Goal: Task Accomplishment & Management: Complete application form

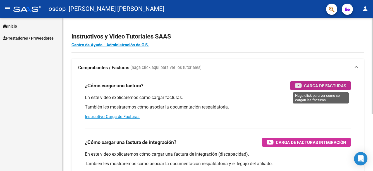
click at [337, 87] on span "Carga de Facturas" at bounding box center [325, 85] width 42 height 7
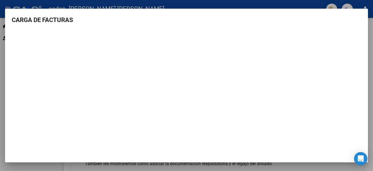
click at [371, 25] on div at bounding box center [186, 85] width 373 height 171
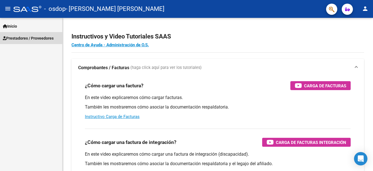
click at [42, 34] on link "Prestadores / Proveedores" at bounding box center [31, 38] width 62 height 12
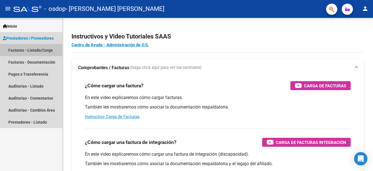
click at [36, 50] on link "Facturas - Listado/Carga" at bounding box center [31, 50] width 62 height 12
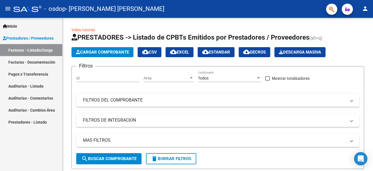
click at [44, 63] on link "Facturas - Documentación" at bounding box center [31, 62] width 62 height 12
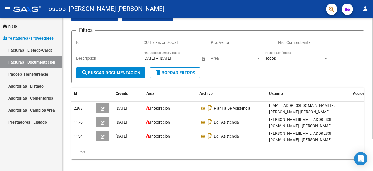
scroll to position [29, 0]
click at [373, 160] on html "menu - osdop - [PERSON_NAME] [PERSON_NAME] person Inicio Instructivos Contacto …" at bounding box center [186, 85] width 373 height 171
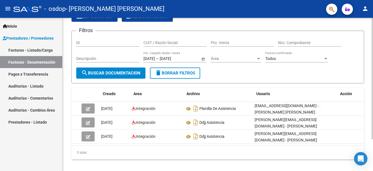
scroll to position [0, 0]
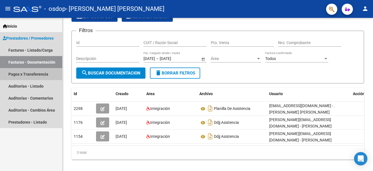
click at [24, 73] on link "Pagos x Transferencia" at bounding box center [31, 74] width 62 height 12
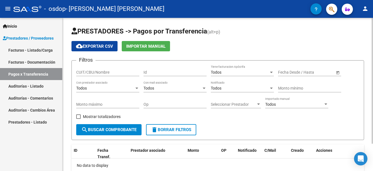
click at [362, 53] on div "PRESTADORES -> Pagos por Transferencia (alt+p) cloud_download Exportar CSV Impo…" at bounding box center [219, 111] width 312 height 187
click at [35, 45] on link "Facturas - Listado/Carga" at bounding box center [31, 50] width 62 height 12
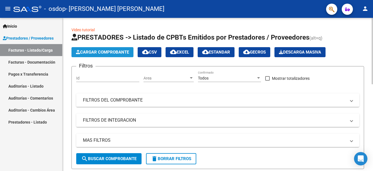
click at [109, 51] on span "Cargar Comprobante" at bounding box center [102, 52] width 53 height 5
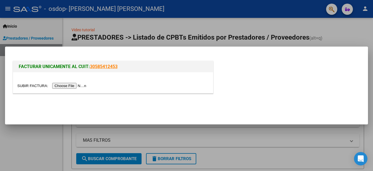
click at [61, 86] on input "file" at bounding box center [52, 86] width 71 height 6
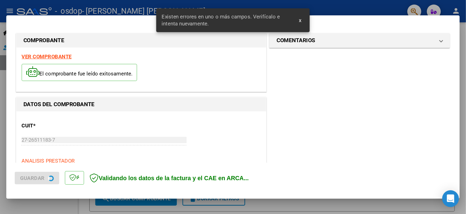
scroll to position [128, 0]
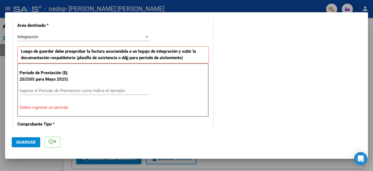
click at [104, 90] on input "Ingrese el Período de Prestación como indica el ejemplo" at bounding box center [84, 90] width 129 height 5
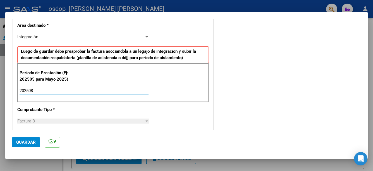
type input "202508"
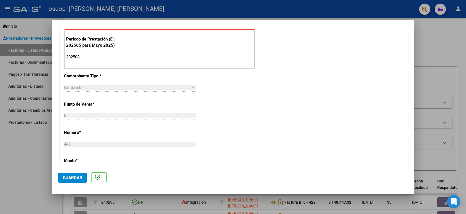
scroll to position [156, 0]
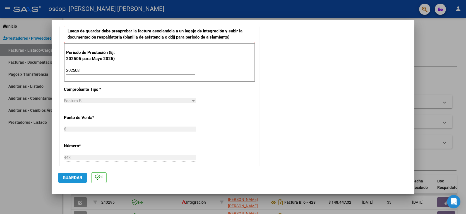
click at [79, 171] on span "Guardar" at bounding box center [73, 177] width 20 height 5
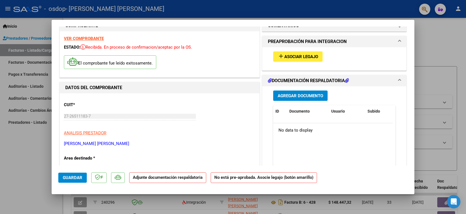
scroll to position [28, 0]
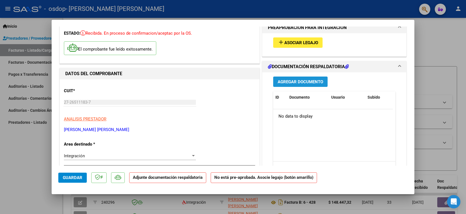
click at [299, 80] on span "Agregar Documento" at bounding box center [300, 81] width 45 height 5
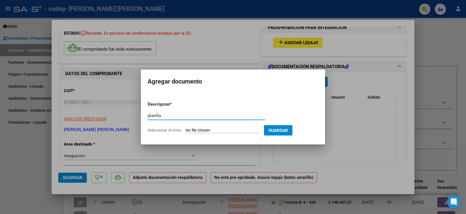
type input "planilla"
click at [260, 128] on input "Seleccionar Archivo" at bounding box center [223, 130] width 74 height 5
type input "C:\fakepath\planilla asistencia .pdf"
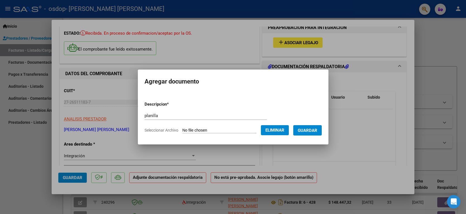
click at [313, 130] on span "Guardar" at bounding box center [308, 130] width 20 height 5
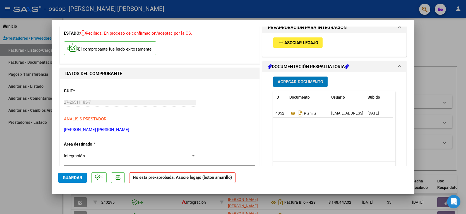
click at [188, 157] on div "Integración" at bounding box center [127, 155] width 127 height 5
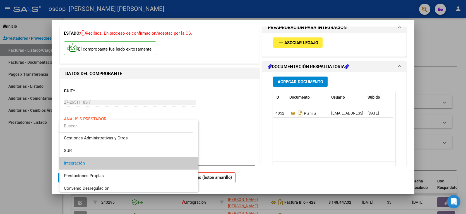
scroll to position [0, 0]
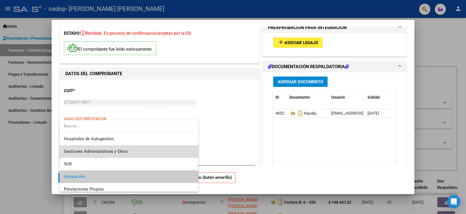
click at [162, 151] on span "Gestiones Administrativas y Otros" at bounding box center [129, 151] width 130 height 13
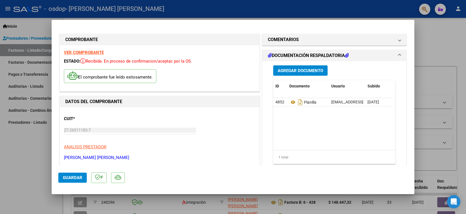
click at [80, 171] on span "Guardar" at bounding box center [73, 177] width 20 height 5
click at [75, 171] on span "Guardar" at bounding box center [73, 177] width 20 height 5
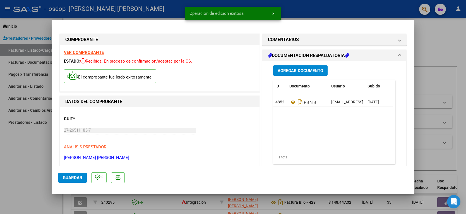
click at [21, 168] on div at bounding box center [233, 107] width 466 height 214
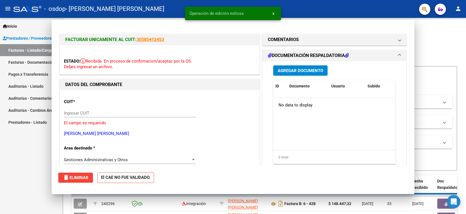
click at [21, 168] on div "Inicio Instructivos Contacto OS Prestadores / Proveedores Facturas - Listado/Ca…" at bounding box center [31, 116] width 62 height 196
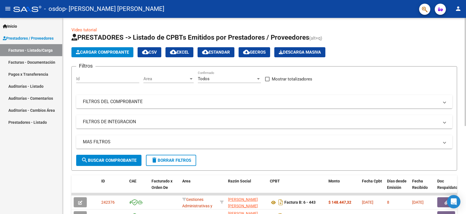
scroll to position [160, 0]
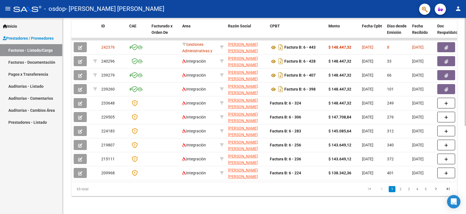
click at [373, 171] on div at bounding box center [465, 116] width 1 height 196
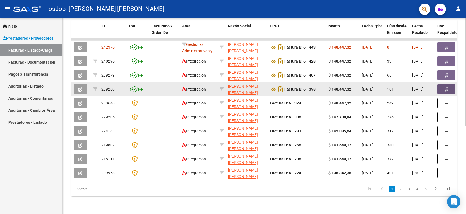
click at [373, 87] on span "button" at bounding box center [447, 89] width 4 height 5
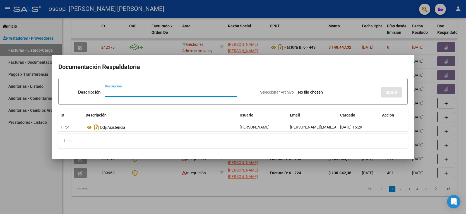
click at [363, 171] on div at bounding box center [233, 107] width 466 height 214
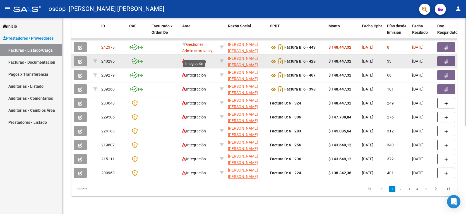
click at [206, 59] on span "Integración" at bounding box center [194, 61] width 24 height 4
click at [222, 59] on icon at bounding box center [222, 61] width 4 height 4
type input "27265111837"
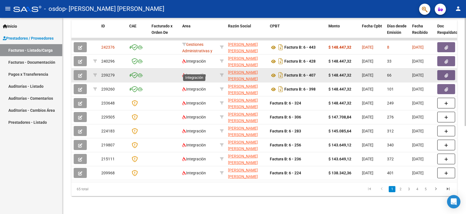
click at [196, 73] on span "Integración" at bounding box center [194, 75] width 24 height 4
